Goal: Task Accomplishment & Management: Manage account settings

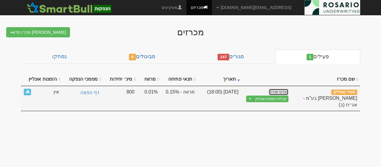
click at [277, 91] on link "פרטי מכרז" at bounding box center [279, 92] width 20 height 7
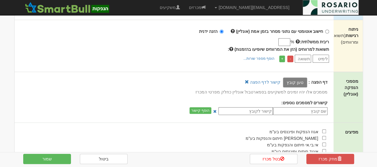
scroll to position [201, 0]
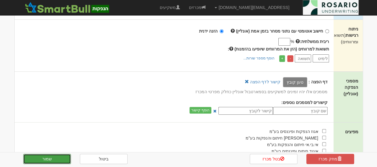
click at [34, 157] on button "שמור" at bounding box center [47, 158] width 48 height 10
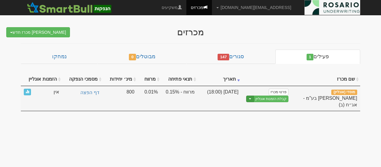
click at [252, 98] on span "button" at bounding box center [250, 98] width 2 height 1
click at [268, 98] on link "קבלת הזמנות אונליין" at bounding box center [271, 98] width 35 height 7
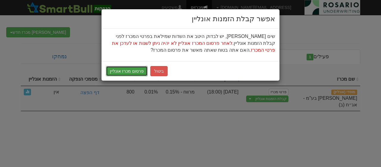
click at [135, 72] on button "פרסום מכרז אונליין" at bounding box center [127, 71] width 42 height 10
